Goal: Book appointment/travel/reservation

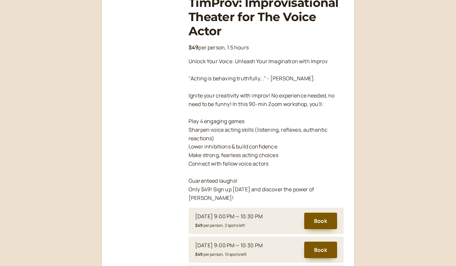
scroll to position [114, 0]
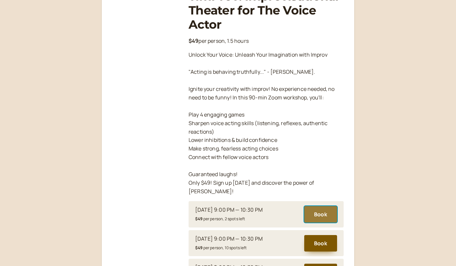
click at [318, 206] on button "Book" at bounding box center [320, 214] width 33 height 16
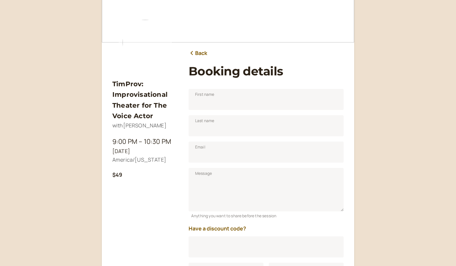
scroll to position [82, 0]
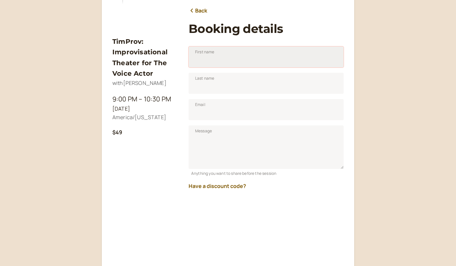
click at [226, 55] on input "First name" at bounding box center [266, 56] width 155 height 21
type input "Mark"
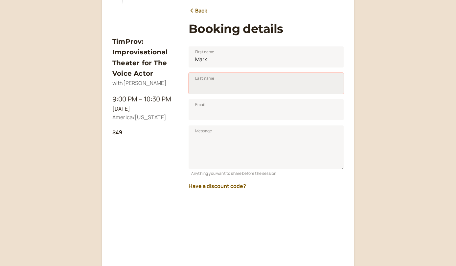
click at [222, 83] on input "Last name" at bounding box center [266, 83] width 155 height 21
type input "[PERSON_NAME]"
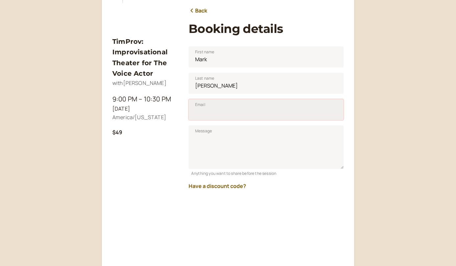
click at [226, 112] on input "Email" at bounding box center [266, 109] width 155 height 21
type input "[EMAIL_ADDRESS][DOMAIN_NAME]"
click at [219, 187] on button "Have a discount code?" at bounding box center [218, 186] width 58 height 6
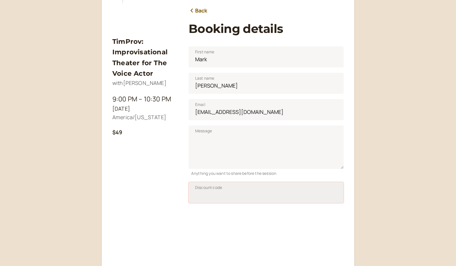
click at [206, 195] on input "Discount code" at bounding box center [266, 192] width 155 height 21
type input "TIM50JAN25"
click at [325, 193] on span "Apply" at bounding box center [326, 194] width 11 height 6
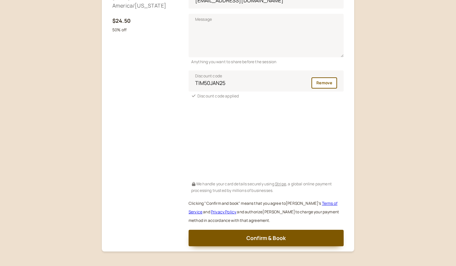
scroll to position [194, 0]
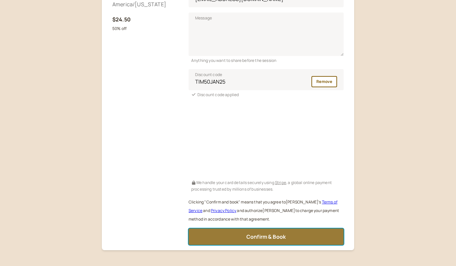
click at [261, 237] on span "Confirm & Book" at bounding box center [266, 236] width 39 height 7
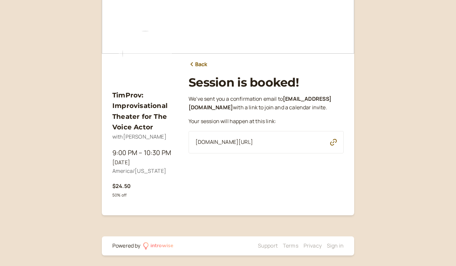
scroll to position [28, 0]
